Goal: Task Accomplishment & Management: Complete application form

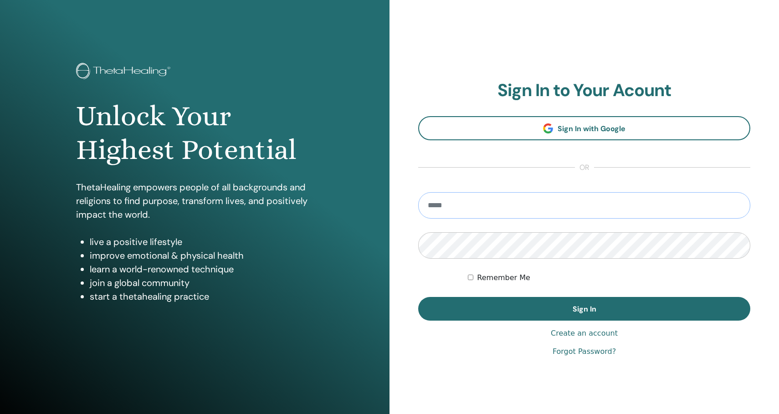
type input "**********"
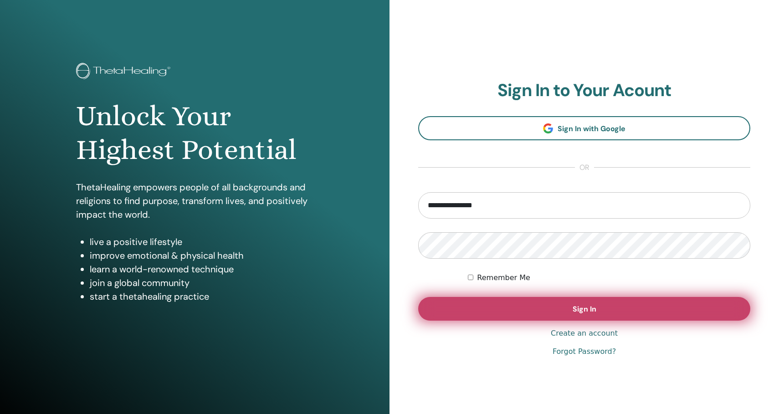
click at [530, 308] on button "Sign In" at bounding box center [584, 309] width 332 height 24
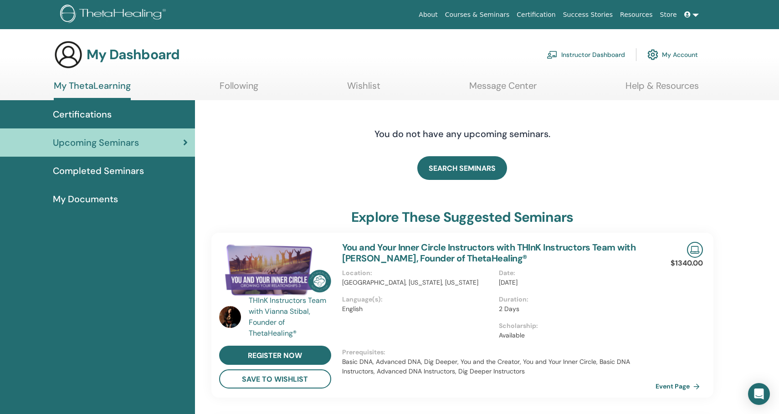
click at [126, 170] on span "Completed Seminars" at bounding box center [98, 171] width 91 height 14
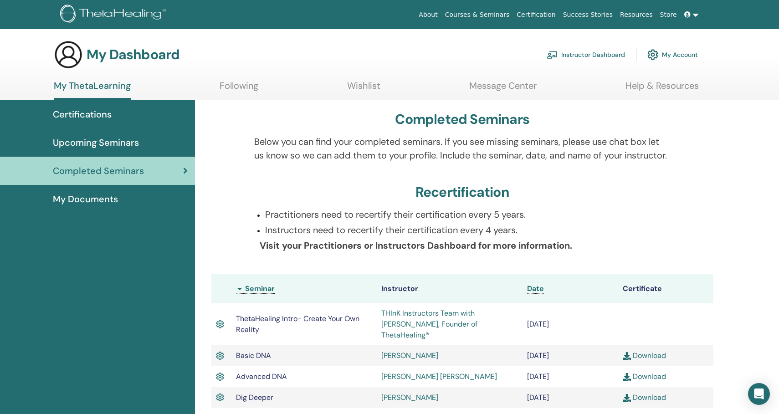
click at [595, 52] on link "Instructor Dashboard" at bounding box center [586, 55] width 78 height 20
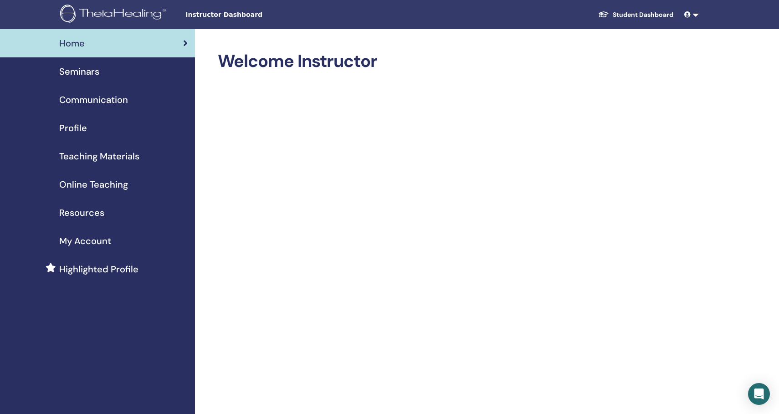
click at [81, 129] on span "Profile" at bounding box center [73, 128] width 28 height 14
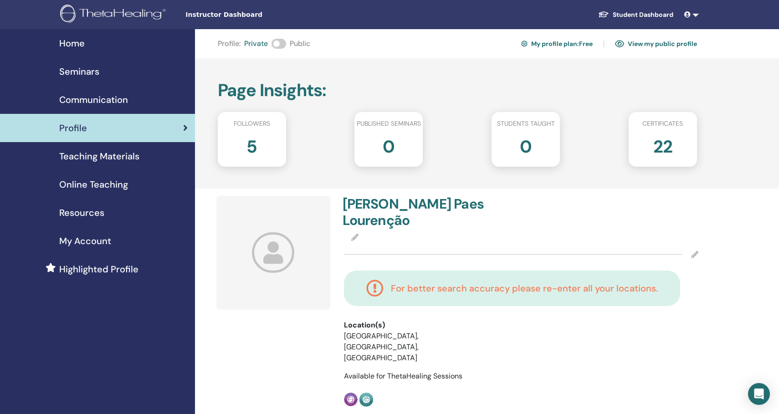
click at [101, 185] on span "Online Teaching" at bounding box center [93, 185] width 69 height 14
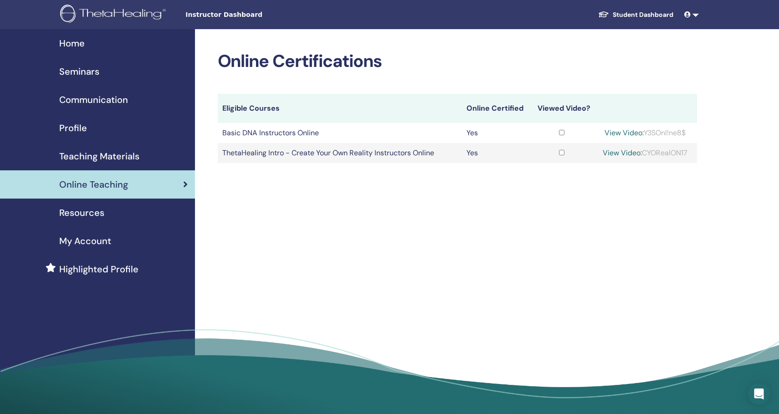
click at [78, 68] on span "Seminars" at bounding box center [79, 72] width 40 height 14
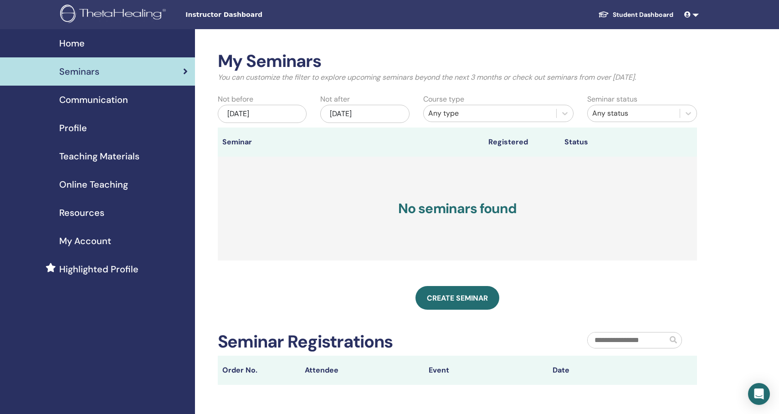
click at [741, 263] on div "My Seminars You can customize the filter to explore upcoming seminars beyond th…" at bounding box center [487, 270] width 584 height 483
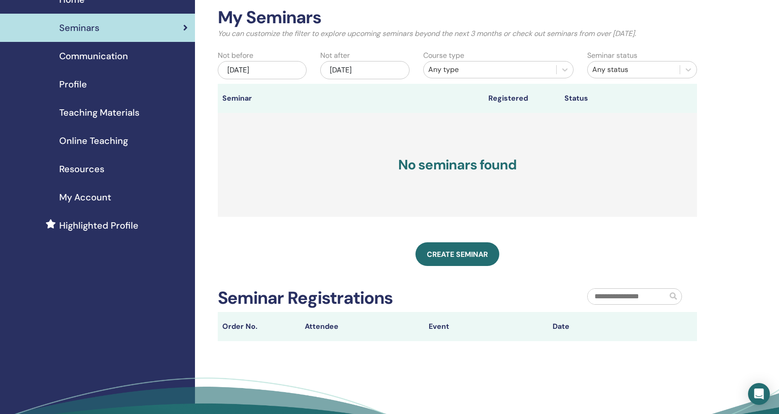
scroll to position [53, 0]
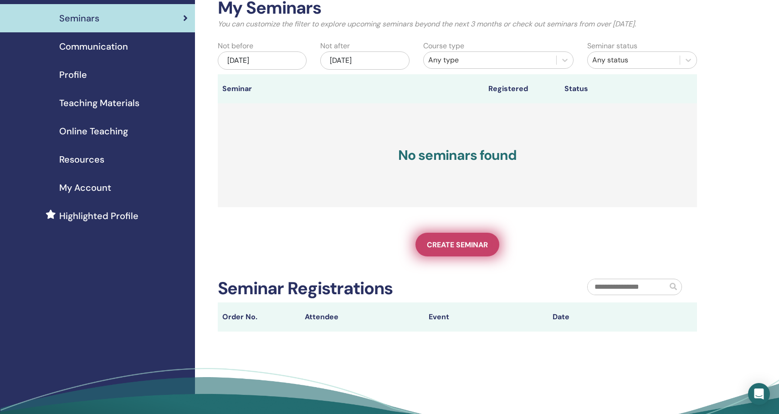
click at [472, 235] on link "Create seminar" at bounding box center [457, 245] width 84 height 24
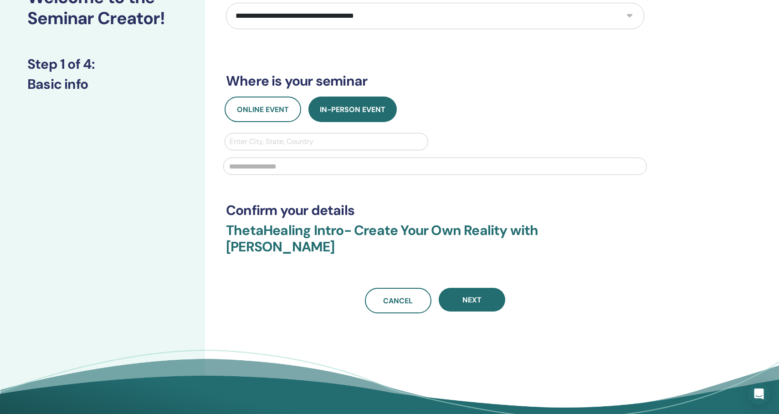
scroll to position [80, 0]
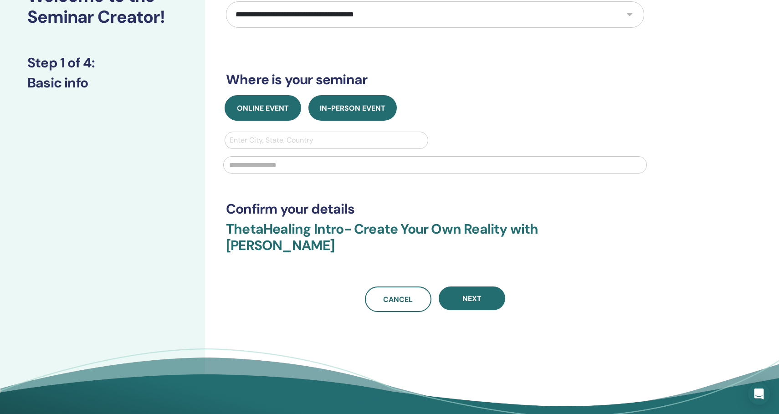
click at [279, 113] on button "Online Event" at bounding box center [263, 108] width 77 height 26
